Goal: Information Seeking & Learning: Check status

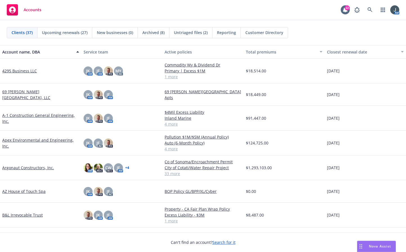
click at [25, 140] on link "Apex Environmental and Engineering, Inc." at bounding box center [40, 143] width 77 height 12
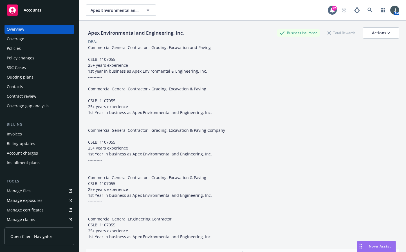
click at [375, 246] on span "Nova Assist" at bounding box center [379, 245] width 22 height 5
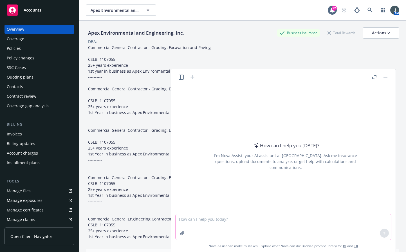
drag, startPoint x: 206, startPoint y: 232, endPoint x: 206, endPoint y: 228, distance: 3.1
click at [206, 229] on textarea at bounding box center [282, 227] width 215 height 26
paste textarea "I am recommending that [PERSON_NAME] receive an in-level pay increase adjustmen…"
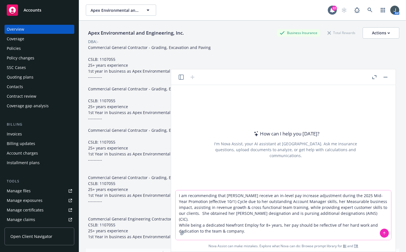
scroll to position [131, 0]
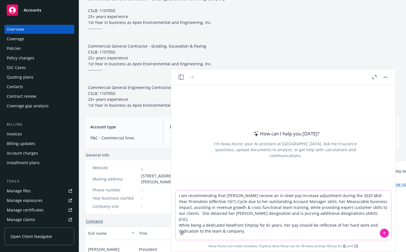
click at [384, 232] on icon at bounding box center [384, 233] width 0 height 2
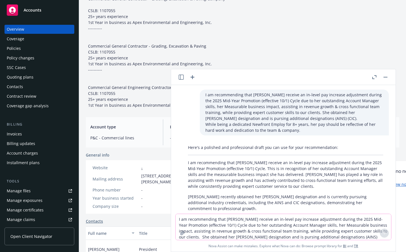
scroll to position [45, 0]
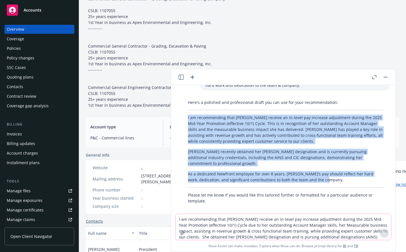
drag, startPoint x: 335, startPoint y: 174, endPoint x: 177, endPoint y: 117, distance: 167.7
click at [177, 117] on div "I am recommending that [PERSON_NAME] receive an in-level pay increase adjustmen…" at bounding box center [283, 149] width 220 height 128
copy div "I am recommending that [PERSON_NAME] receive an in-level pay increase adjustmen…"
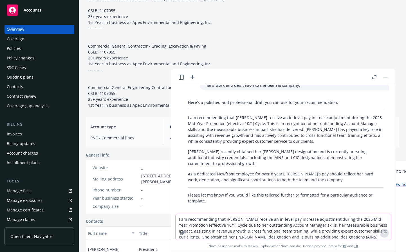
click at [206, 223] on textarea "I am recommending that [PERSON_NAME] receive an in-level pay increase adjustmen…" at bounding box center [282, 227] width 215 height 26
paste textarea "While [PERSON_NAME] is an Account Manager, she often takes on the responsibilit…"
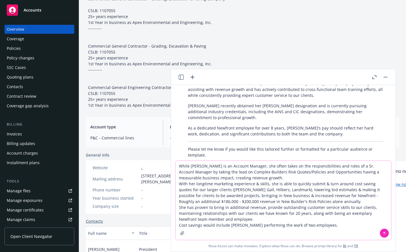
scroll to position [98, 0]
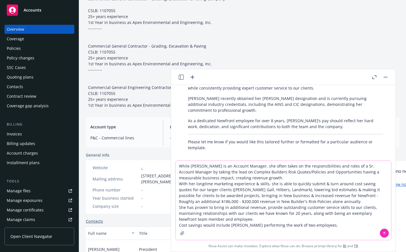
click at [324, 226] on textarea "While [PERSON_NAME] is an Account Manager, she often takes on the responsibilit…" at bounding box center [282, 199] width 215 height 79
click at [385, 232] on icon at bounding box center [384, 233] width 4 height 4
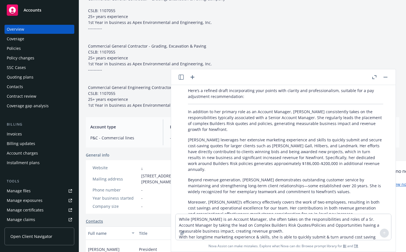
scroll to position [256, 0]
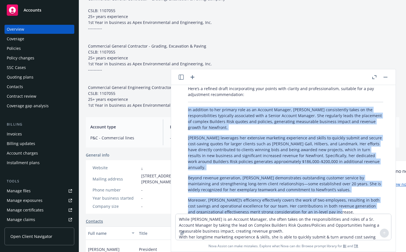
drag, startPoint x: 187, startPoint y: 95, endPoint x: 343, endPoint y: 195, distance: 184.9
click at [343, 195] on div "Here’s a refined draft incorporating your points with clarity and professionali…" at bounding box center [285, 160] width 206 height 155
copy div "Lo ipsumdol si ame consect adip el se Doeiusm Tempori, Utlabor etdoloremagn ali…"
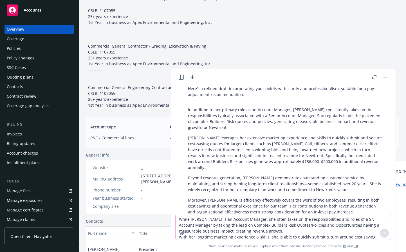
click at [217, 223] on textarea "While [PERSON_NAME] is an Account Manager, she often takes on the responsibilit…" at bounding box center [282, 227] width 215 height 26
paste textarea ": Taking the lead on Complex Builders Risk Quotes with in-depth knowledge and e…"
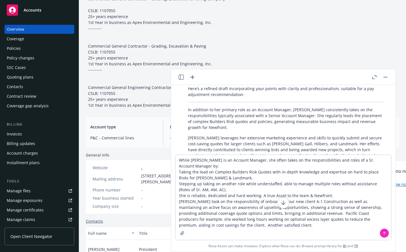
click at [384, 232] on icon at bounding box center [384, 233] width 0 height 2
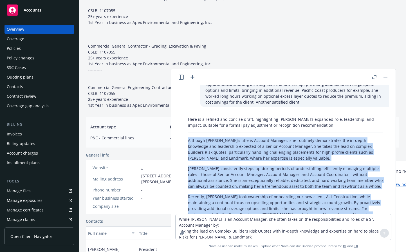
scroll to position [502, 0]
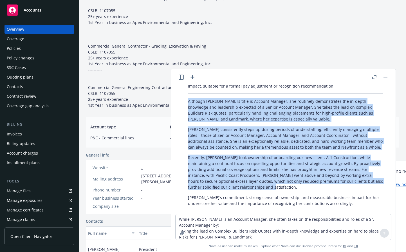
drag, startPoint x: 186, startPoint y: 116, endPoint x: 295, endPoint y: 162, distance: 118.1
click at [295, 162] on div "Here is a refined and concise draft, highlighting [PERSON_NAME]’s expanded role…" at bounding box center [285, 149] width 206 height 149
click at [283, 159] on p "Recently, [PERSON_NAME] took ownership of onboarding our new client, A-1 Constr…" at bounding box center [285, 171] width 195 height 35
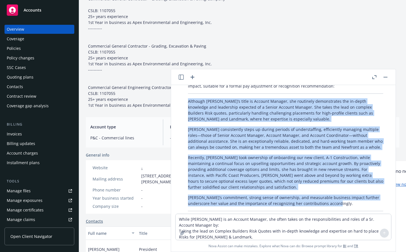
drag, startPoint x: 187, startPoint y: 102, endPoint x: 329, endPoint y: 180, distance: 162.3
click at [329, 180] on div "Here is a refined and concise draft, highlighting [PERSON_NAME]’s expanded role…" at bounding box center [285, 149] width 206 height 149
copy div "Loremips Dolorsi’a conse ad Elitsed Doeiusm, tem incididun utlaboreetdo mag al-…"
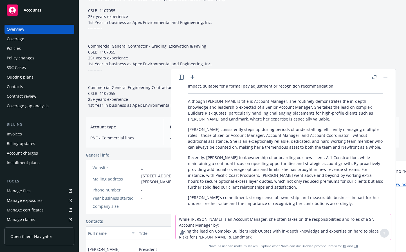
click at [229, 225] on textarea "While [PERSON_NAME] is an Account Manager, she often takes on the responsibilit…" at bounding box center [282, 227] width 215 height 26
paste textarea "[PERSON_NAME] has demonstrated leadership skills & influence across teams by pr…"
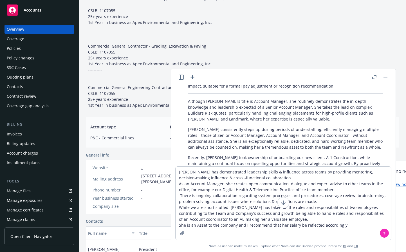
click at [382, 232] on icon at bounding box center [384, 233] width 4 height 4
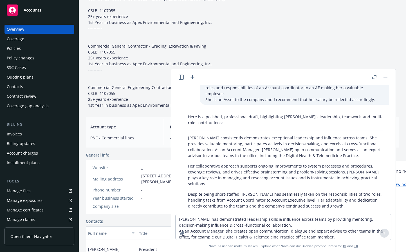
scroll to position [710, 0]
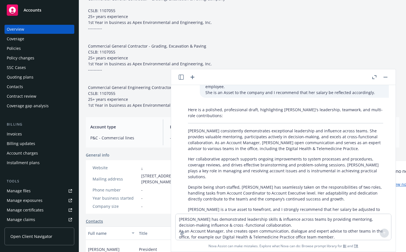
click at [340, 206] on p "[PERSON_NAME] is a true asset to Newfront, and I strongly recommend that her sa…" at bounding box center [285, 212] width 195 height 12
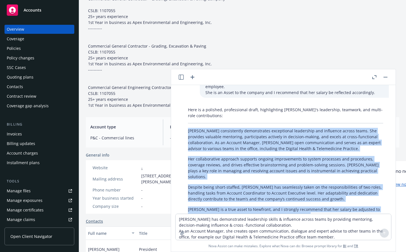
drag, startPoint x: 319, startPoint y: 175, endPoint x: 177, endPoint y: 97, distance: 161.1
click at [177, 97] on div "I am recommending that [PERSON_NAME] receive an in-level pay increase adjustmen…" at bounding box center [283, 149] width 220 height 128
copy div "Loremip dolorsitamet consectetura elitseddoei temporinci utl etdolorem aliqua e…"
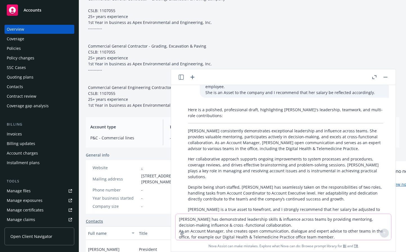
click at [212, 220] on textarea "[PERSON_NAME] has demonstrated leadership skills & influence across teams by pr…" at bounding box center [282, 227] width 215 height 26
paste textarea "enhanced her professional skills over the last 6-months by obtaining her [PERSO…"
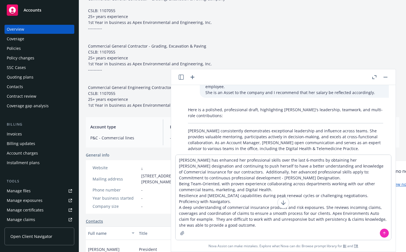
click at [383, 233] on icon at bounding box center [384, 233] width 4 height 4
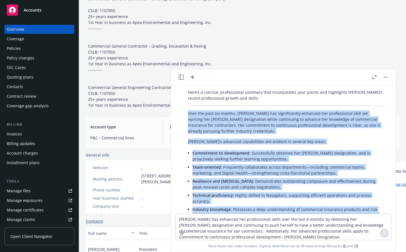
scroll to position [971, 0]
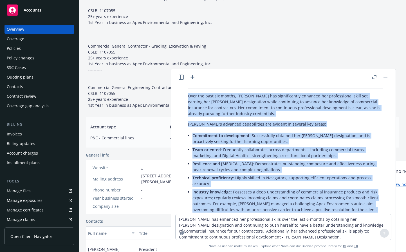
drag, startPoint x: 189, startPoint y: 109, endPoint x: 337, endPoint y: 179, distance: 164.1
click at [337, 179] on div "Here’s a concise, professional summary that incorporates your points and highli…" at bounding box center [285, 158] width 206 height 178
copy div "Lore ips dolo sit ametco, Adipisc eli seddoeiusmodt incididu utl etdoloremagn a…"
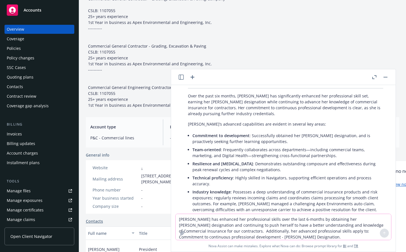
click at [210, 222] on textarea "[PERSON_NAME] has enhanced her professional skills over the last 6-months by ob…" at bounding box center [282, 227] width 215 height 26
paste textarea "I believe this is the right time for [PERSON_NAME] to receive a salary increase…"
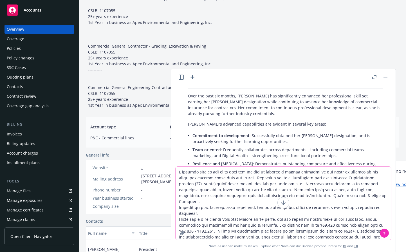
type textarea "I believe this is the right time for [PERSON_NAME] to receive a salary increase…"
click at [383, 232] on icon at bounding box center [384, 232] width 2 height 1
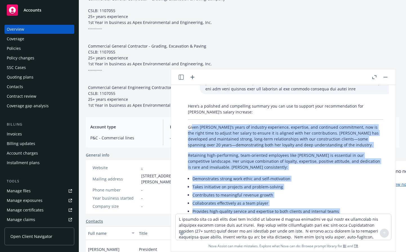
scroll to position [1180, 0]
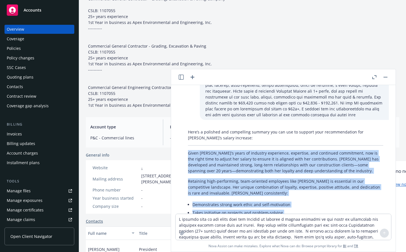
drag, startPoint x: 299, startPoint y: 182, endPoint x: 187, endPoint y: 107, distance: 135.6
click at [187, 126] on div "Here’s a polished and compelling summary you can use to support your recommenda…" at bounding box center [285, 217] width 206 height 182
copy div "Lorem Ipsumdo’s ametc ad elitsedd eiusmodtem, incididun, utl etdolorem aliquaen…"
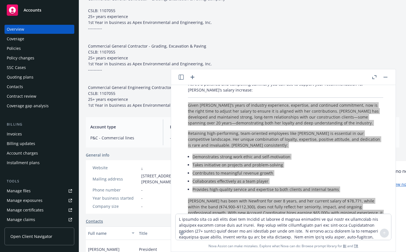
scroll to position [1236, 0]
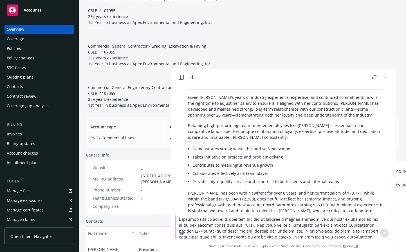
click at [194, 221] on textarea at bounding box center [282, 227] width 215 height 26
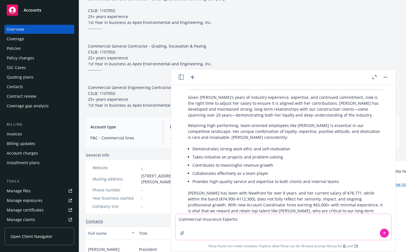
type textarea "Commercial Insurance Expertise"
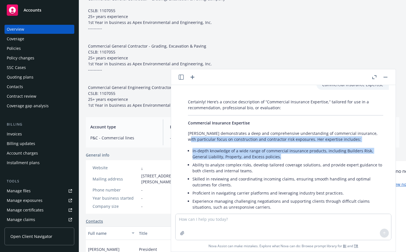
scroll to position [1415, 0]
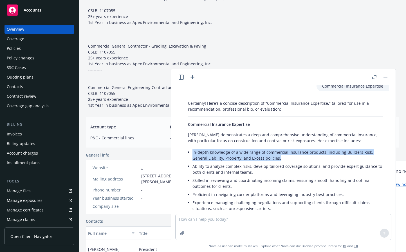
drag, startPoint x: 279, startPoint y: 97, endPoint x: 190, endPoint y: 101, distance: 89.4
click at [190, 101] on div "Certainly! Here’s a concise description of “Commercial Insurance Expertise,” ta…" at bounding box center [285, 179] width 206 height 162
copy li "In-depth knowledge of a wide range of commercial insurance products, including …"
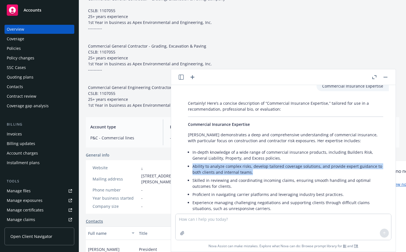
drag, startPoint x: 254, startPoint y: 120, endPoint x: 193, endPoint y: 113, distance: 61.7
click at [193, 162] on li "Ability to analyze complex risks, develop tailored coverage solutions, and prov…" at bounding box center [287, 169] width 191 height 14
copy li "Ability to analyze complex risks, develop tailored coverage solutions, and prov…"
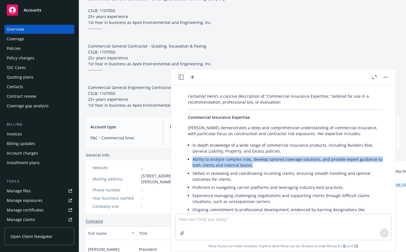
click at [386, 76] on button "button" at bounding box center [385, 77] width 7 height 7
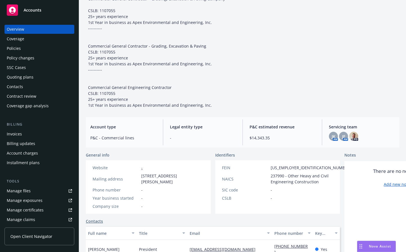
click at [34, 10] on span "Accounts" at bounding box center [33, 10] width 18 height 4
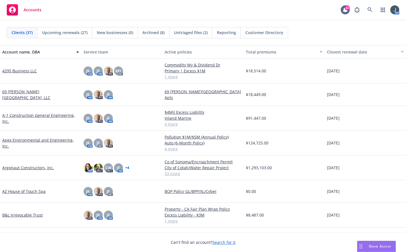
click at [28, 117] on link "A-1 Construction General Engineering, Inc." at bounding box center [40, 118] width 77 height 12
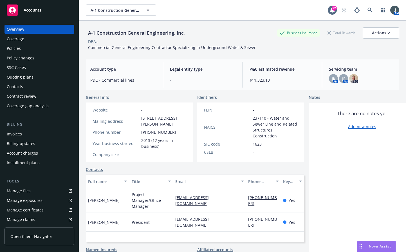
click at [13, 86] on div "Contacts" at bounding box center [15, 86] width 16 height 9
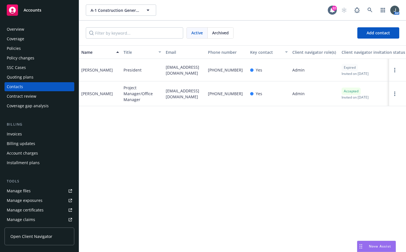
click at [33, 144] on div "Billing updates" at bounding box center [21, 143] width 28 height 9
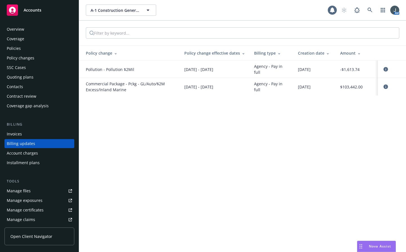
scroll to position [9, 0]
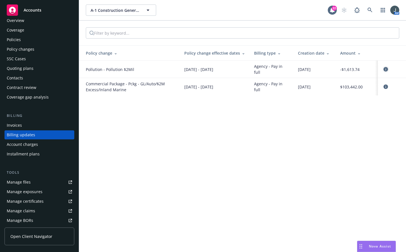
click at [386, 70] on icon "circleInformation" at bounding box center [385, 69] width 4 height 4
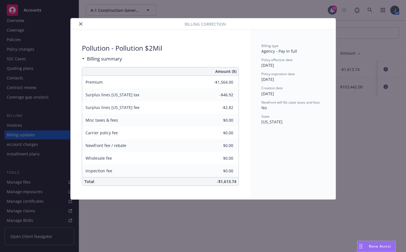
click at [82, 22] on button "close" at bounding box center [80, 24] width 7 height 7
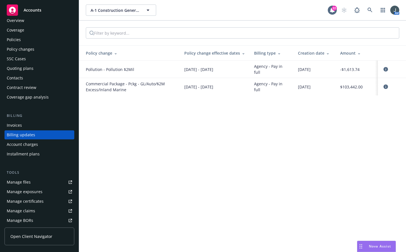
click at [19, 125] on div "Invoices" at bounding box center [14, 125] width 15 height 9
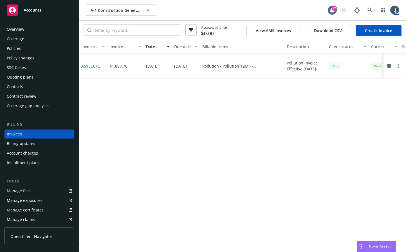
click at [88, 66] on link "A515CCFC" at bounding box center [90, 66] width 19 height 6
